Goal: Contribute content

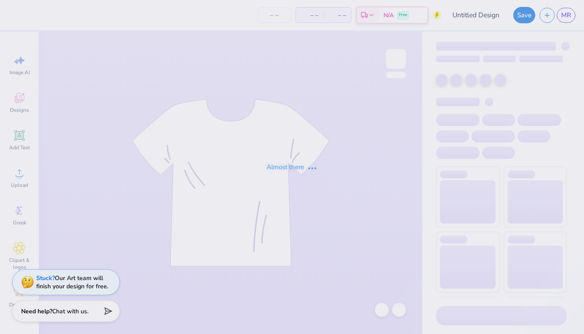
type input "AXO Frat Shirt"
type input "60"
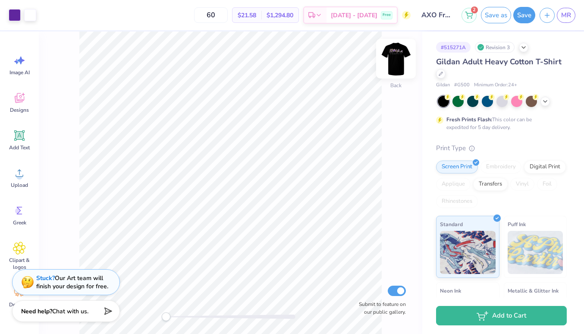
click at [398, 60] on img at bounding box center [396, 58] width 35 height 35
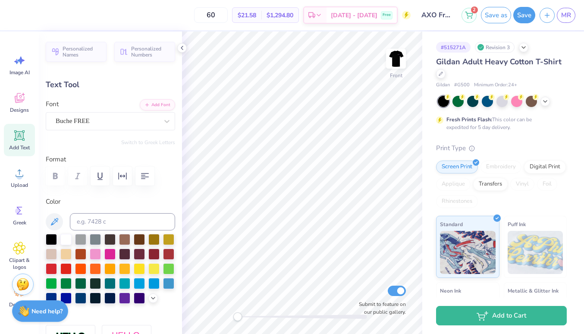
type textarea "F A L L G A M E S 2 0 2 5"
click at [526, 16] on button "Save" at bounding box center [525, 14] width 22 height 16
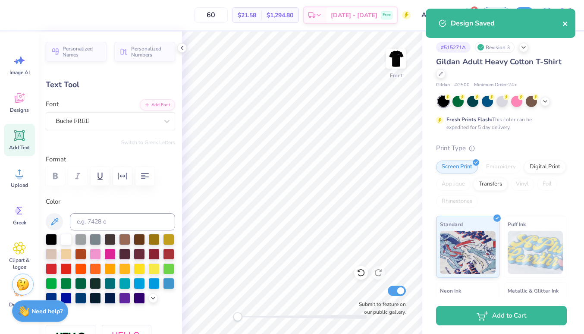
click at [564, 26] on icon "close" at bounding box center [566, 23] width 6 height 7
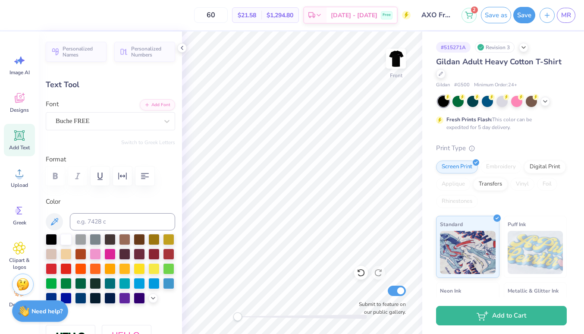
click at [560, 52] on div "Design Saved" at bounding box center [507, 52] width 112 height 10
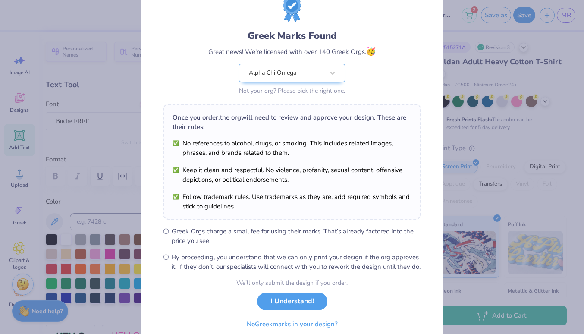
scroll to position [70, 0]
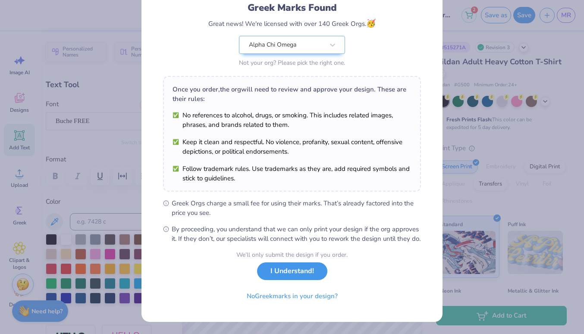
click at [299, 271] on button "I Understand!" at bounding box center [292, 271] width 70 height 18
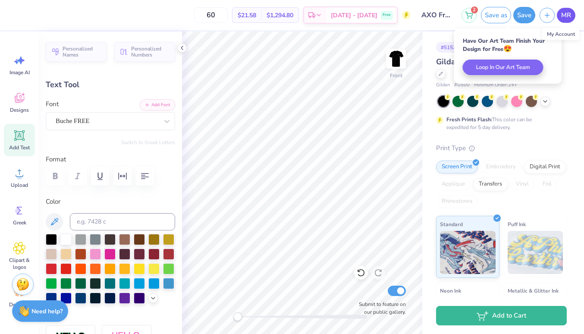
click at [569, 14] on span "MR" at bounding box center [566, 15] width 10 height 10
